Goal: Information Seeking & Learning: Learn about a topic

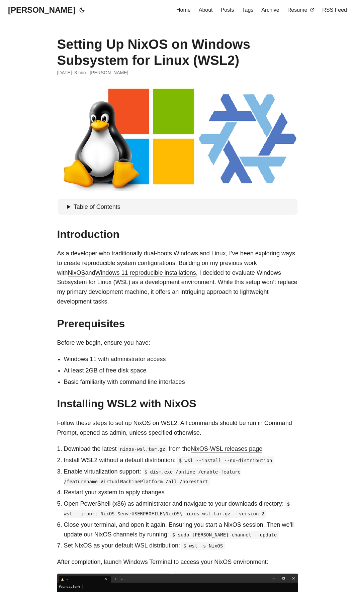
click at [145, 271] on link "Windows 11 reproducible installations" at bounding box center [145, 272] width 101 height 7
